Goal: Task Accomplishment & Management: Complete application form

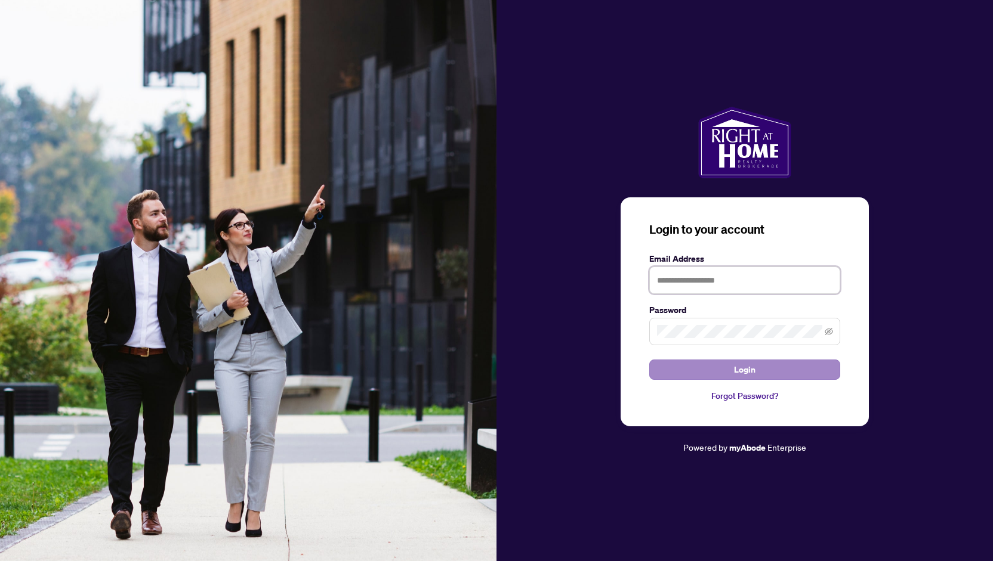
type input "**********"
click at [747, 367] on span "Login" at bounding box center [744, 369] width 21 height 19
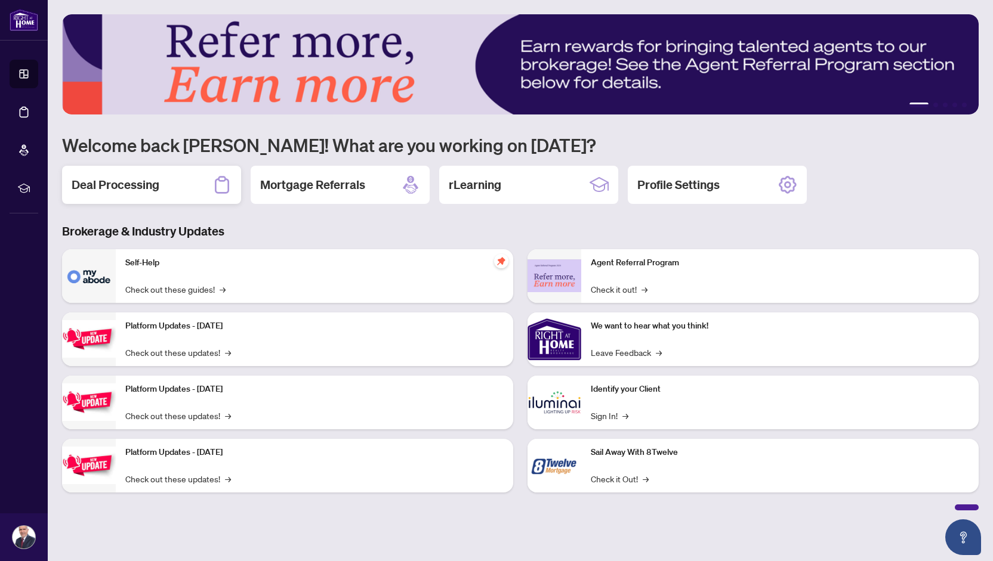
click at [110, 187] on h2 "Deal Processing" at bounding box center [116, 185] width 88 height 17
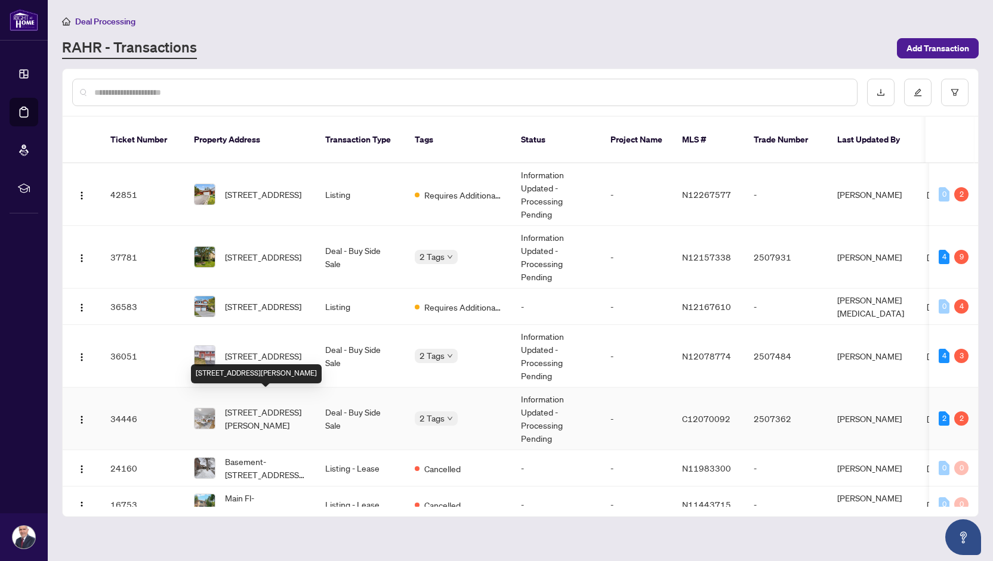
click at [275, 406] on span "[STREET_ADDRESS][PERSON_NAME]" at bounding box center [265, 419] width 81 height 26
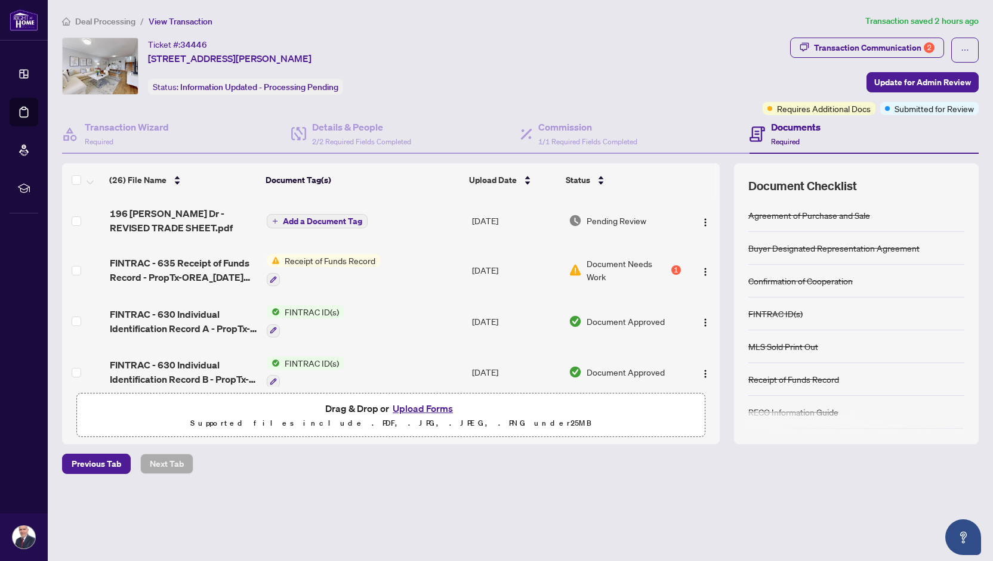
click at [316, 256] on span "Receipt of Funds Record" at bounding box center [330, 260] width 100 height 13
click at [597, 262] on span "Document Needs Work" at bounding box center [627, 270] width 82 height 26
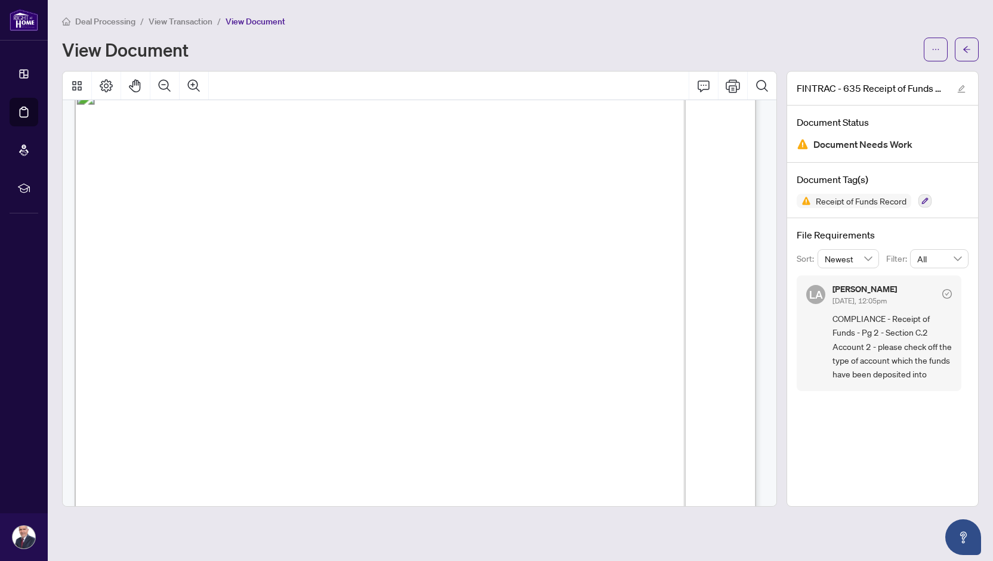
scroll to position [931, 0]
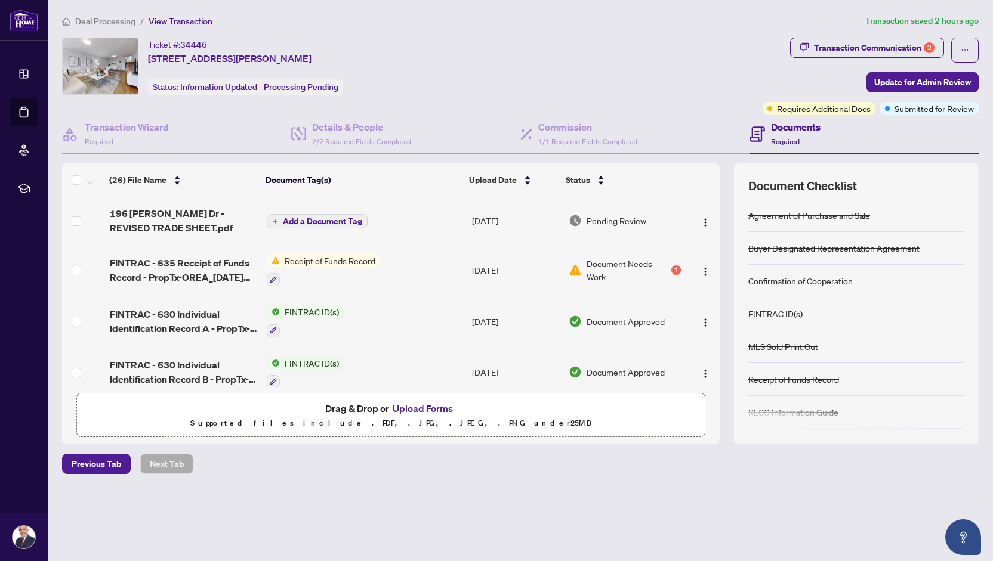
click at [374, 405] on span "Drag & Drop or Upload Forms" at bounding box center [390, 409] width 131 height 16
click at [415, 407] on button "Upload Forms" at bounding box center [422, 409] width 67 height 16
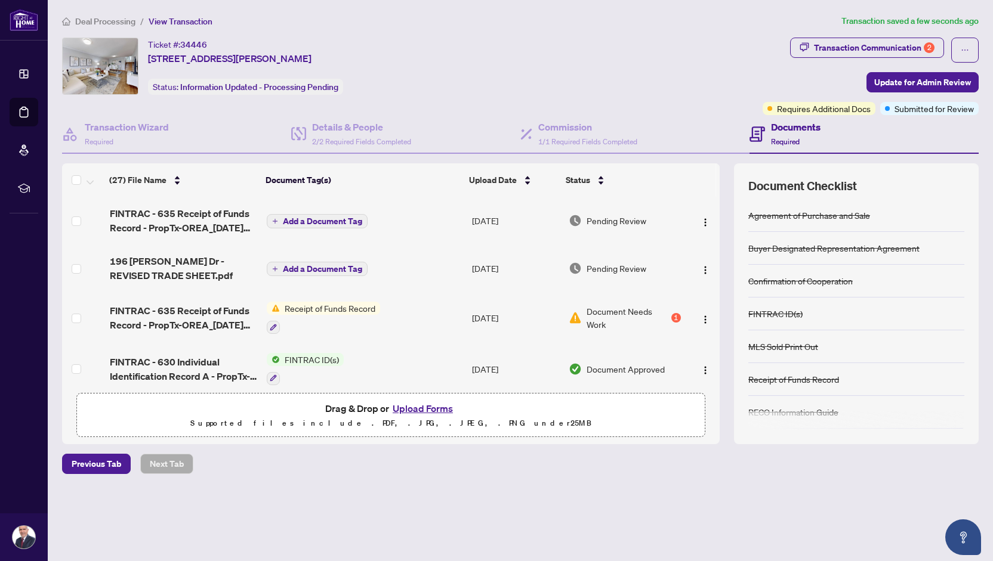
click at [322, 218] on span "Add a Document Tag" at bounding box center [322, 221] width 79 height 8
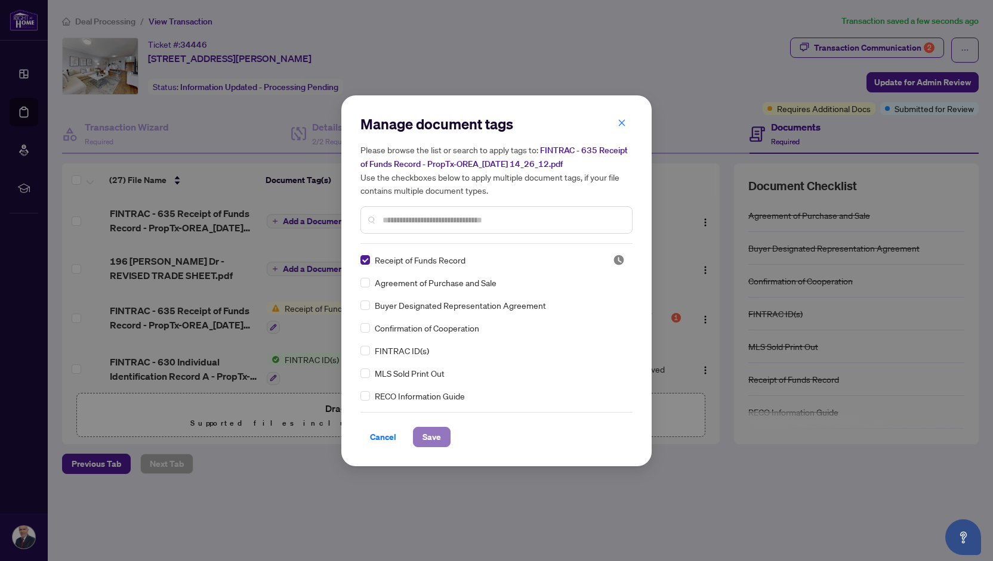
click at [430, 433] on span "Save" at bounding box center [431, 437] width 18 height 19
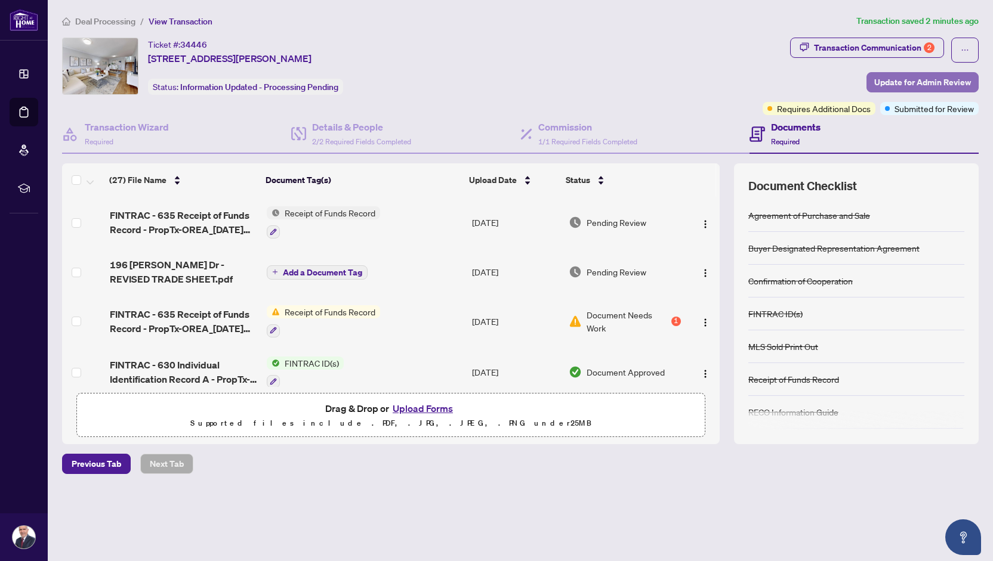
click at [934, 83] on span "Update for Admin Review" at bounding box center [922, 82] width 97 height 19
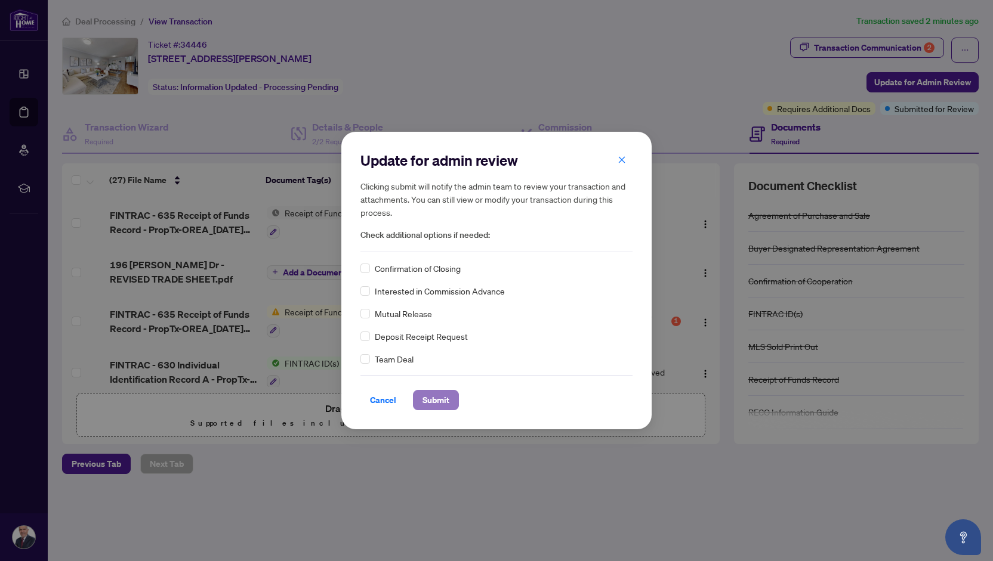
click at [434, 399] on span "Submit" at bounding box center [435, 400] width 27 height 19
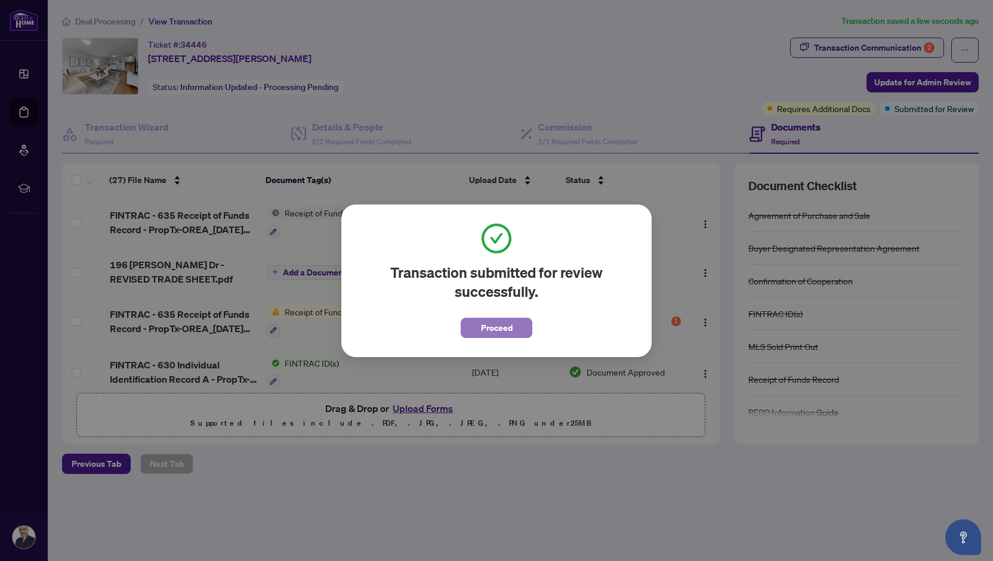
click at [506, 326] on span "Proceed" at bounding box center [497, 328] width 32 height 19
